Goal: Navigation & Orientation: Go to known website

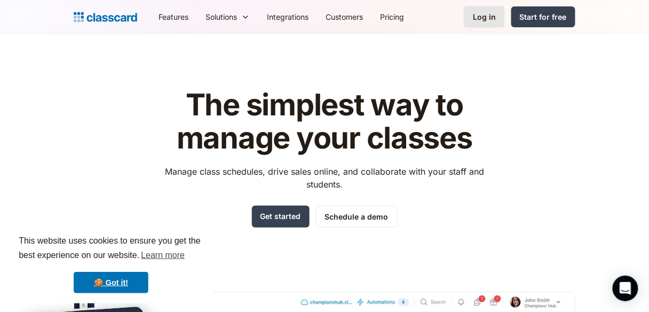
click at [482, 19] on div "Log in" at bounding box center [484, 16] width 23 height 11
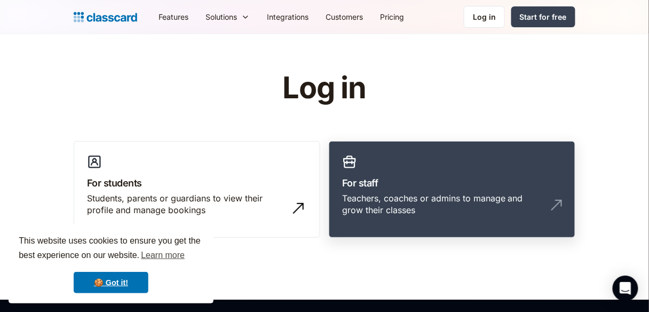
click at [493, 212] on div "Teachers, coaches or admins to manage and grow their classes" at bounding box center [441, 204] width 199 height 24
